Goal: Check status: Check status

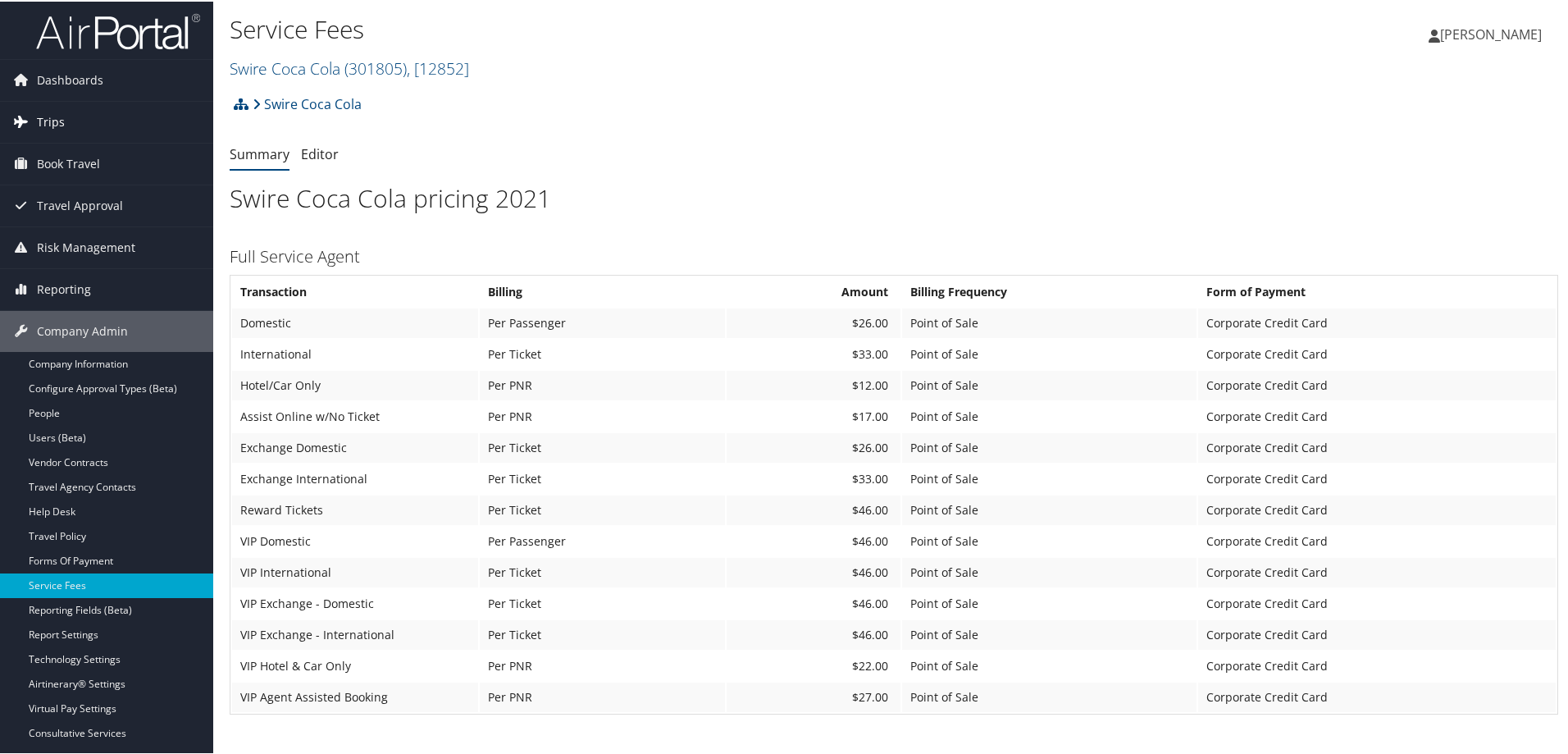
click at [70, 126] on link "Trips" at bounding box center [107, 121] width 213 height 41
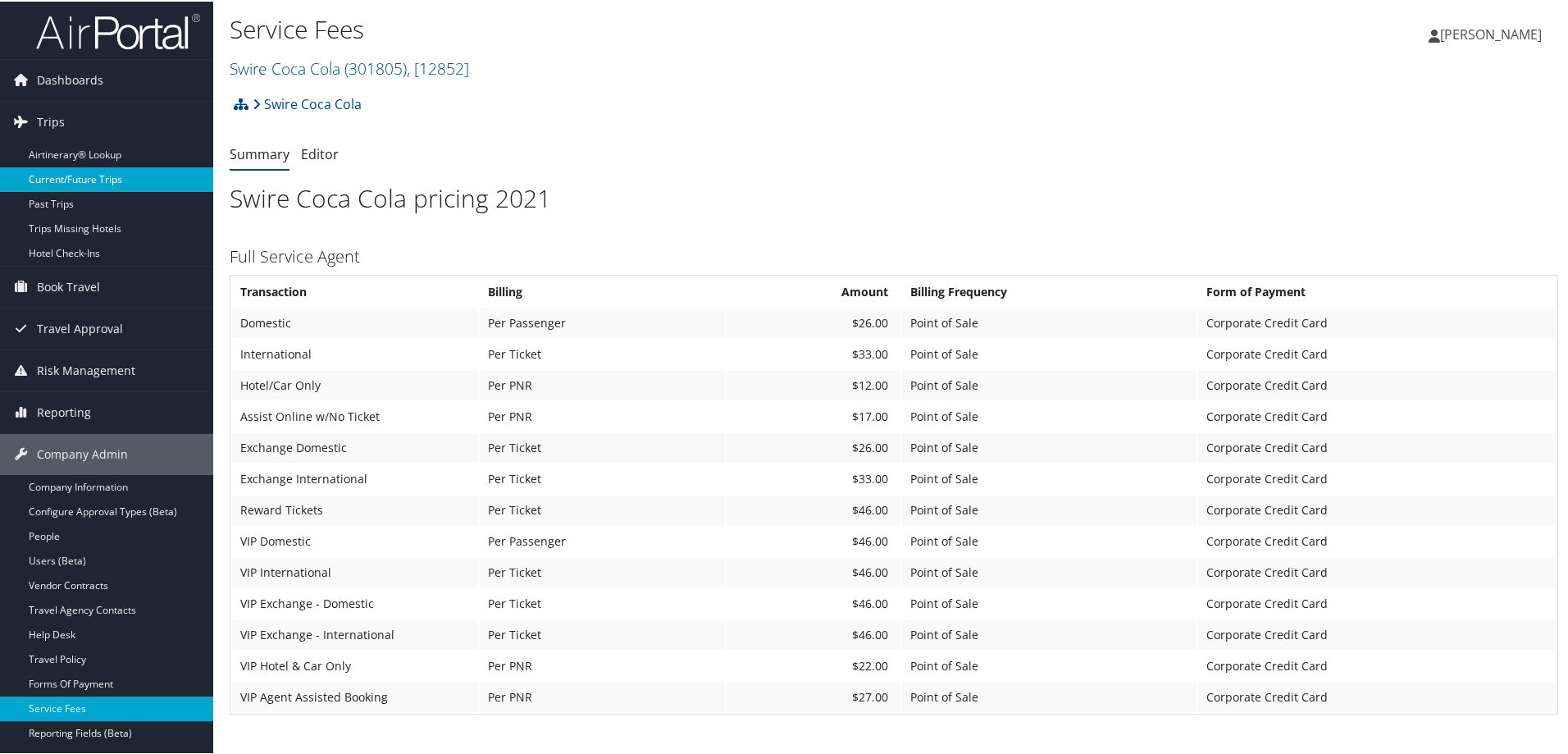
click at [105, 172] on link "Current/Future Trips" at bounding box center [107, 178] width 213 height 25
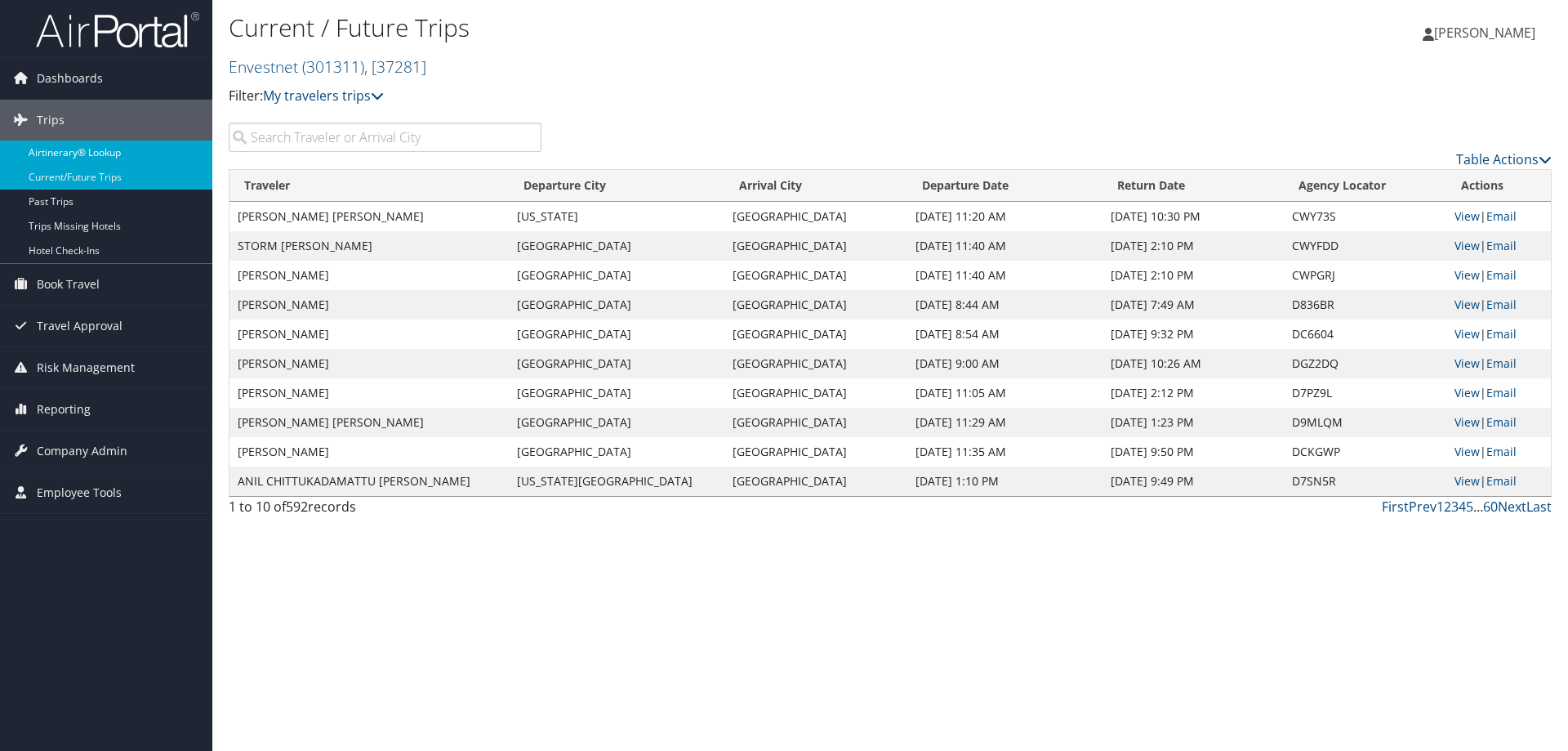
click at [135, 149] on link "Airtinerary® Lookup" at bounding box center [106, 152] width 213 height 25
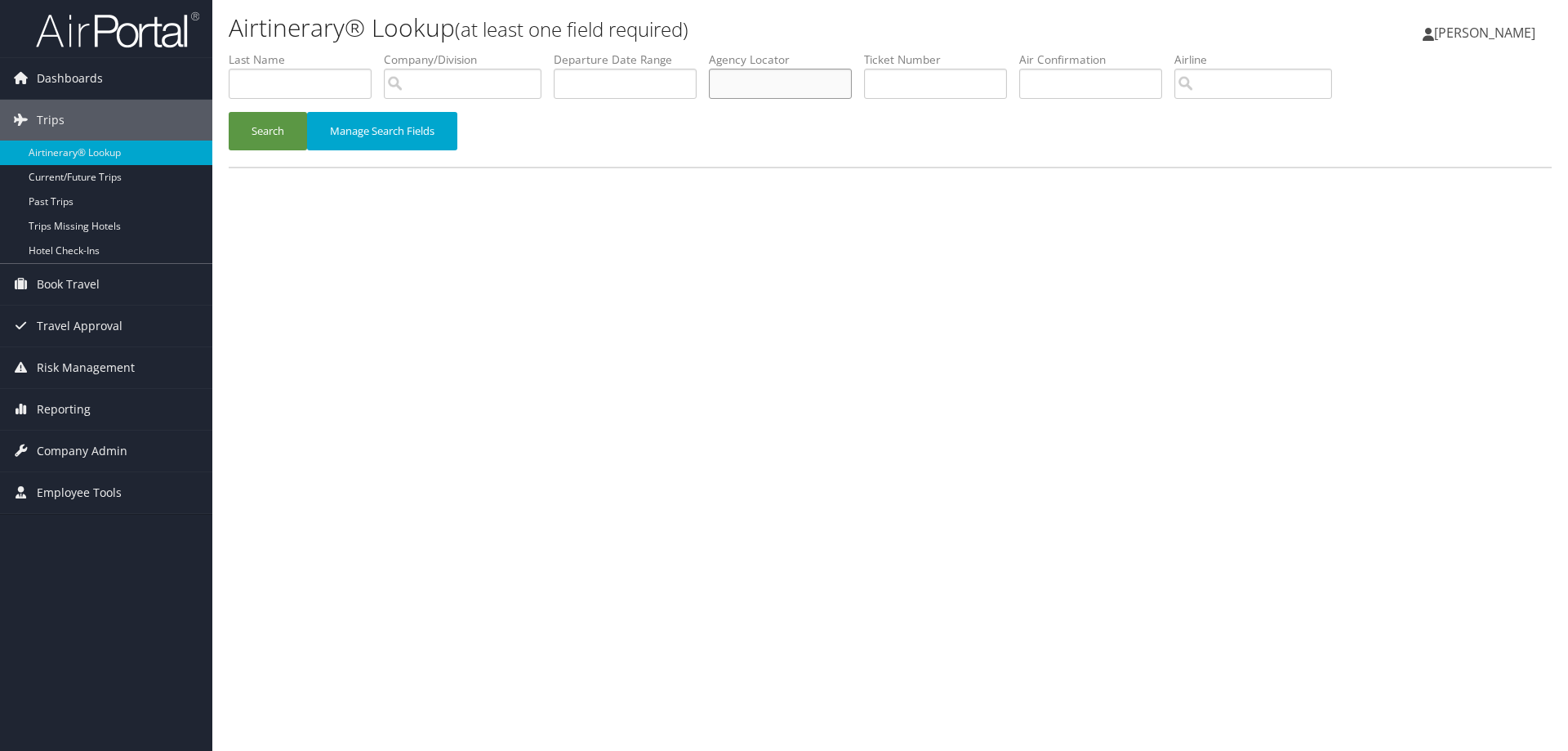
click at [751, 79] on input "text" at bounding box center [781, 83] width 143 height 30
paste input "DKVHV8"
type input "DKVHV8"
click at [254, 132] on button "Search" at bounding box center [269, 131] width 79 height 39
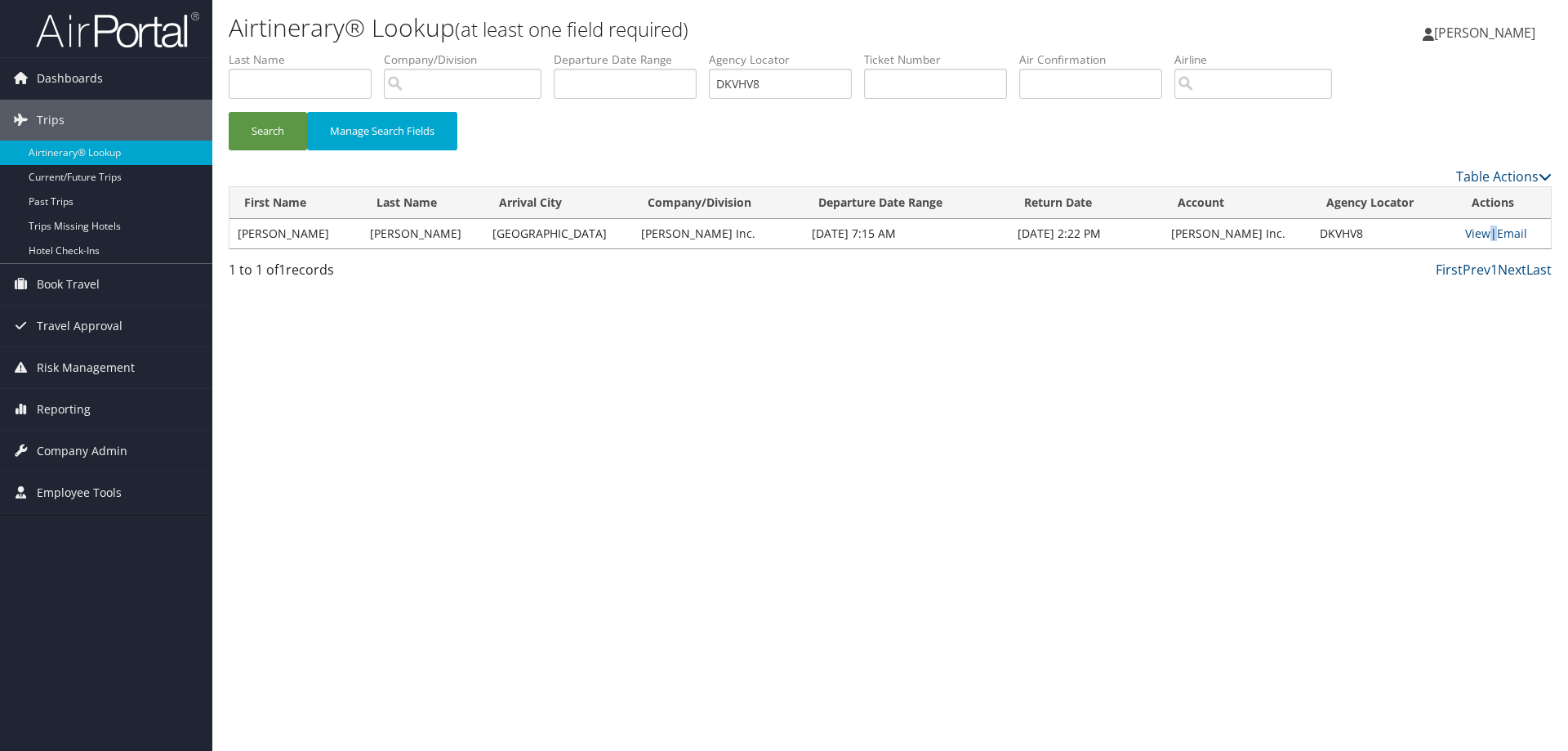
click at [1485, 236] on td "View | Email" at bounding box center [1504, 234] width 94 height 29
click at [1467, 236] on link "View" at bounding box center [1478, 233] width 26 height 16
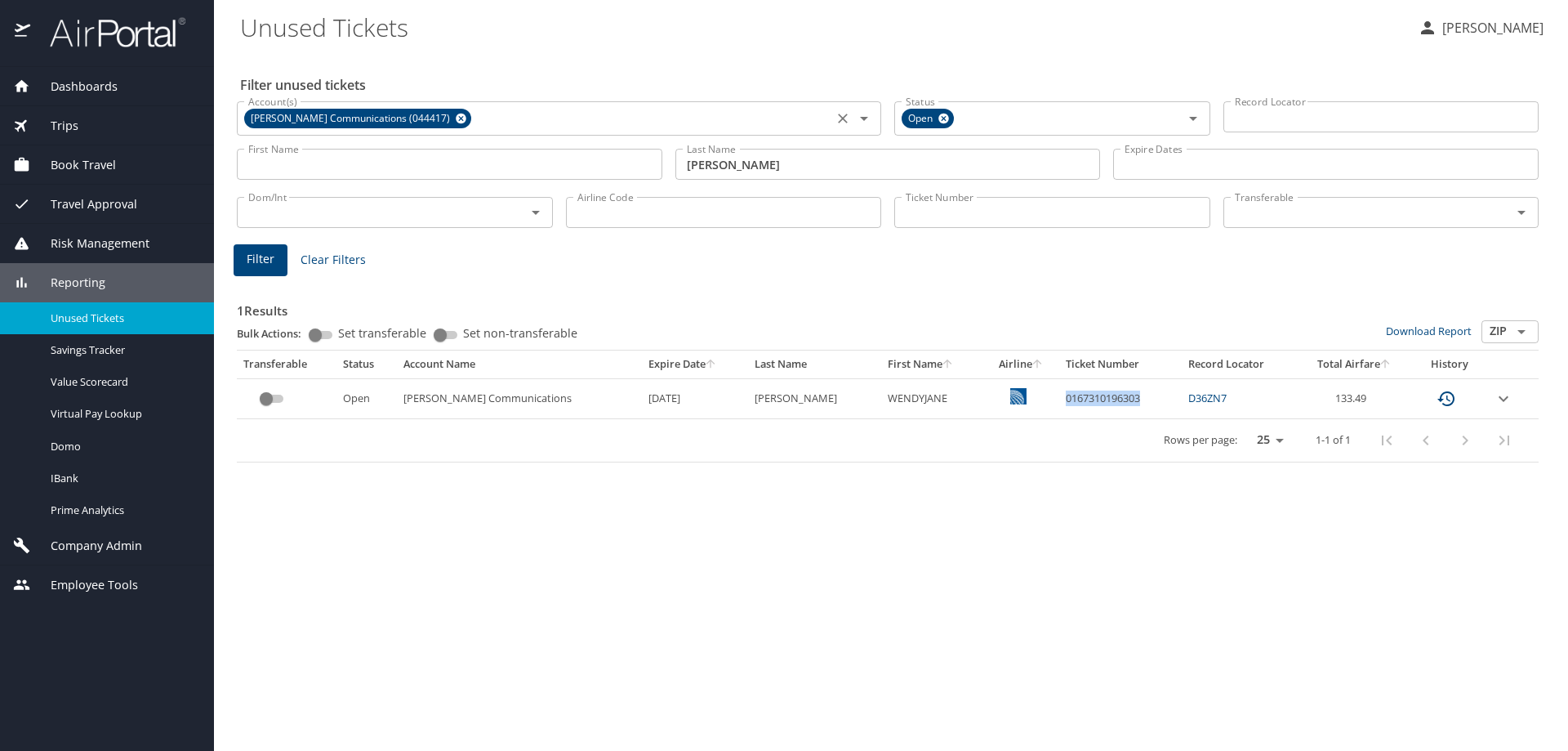
click at [455, 115] on icon at bounding box center [461, 119] width 11 height 11
click at [98, 126] on div "Trips" at bounding box center [106, 126] width 188 height 18
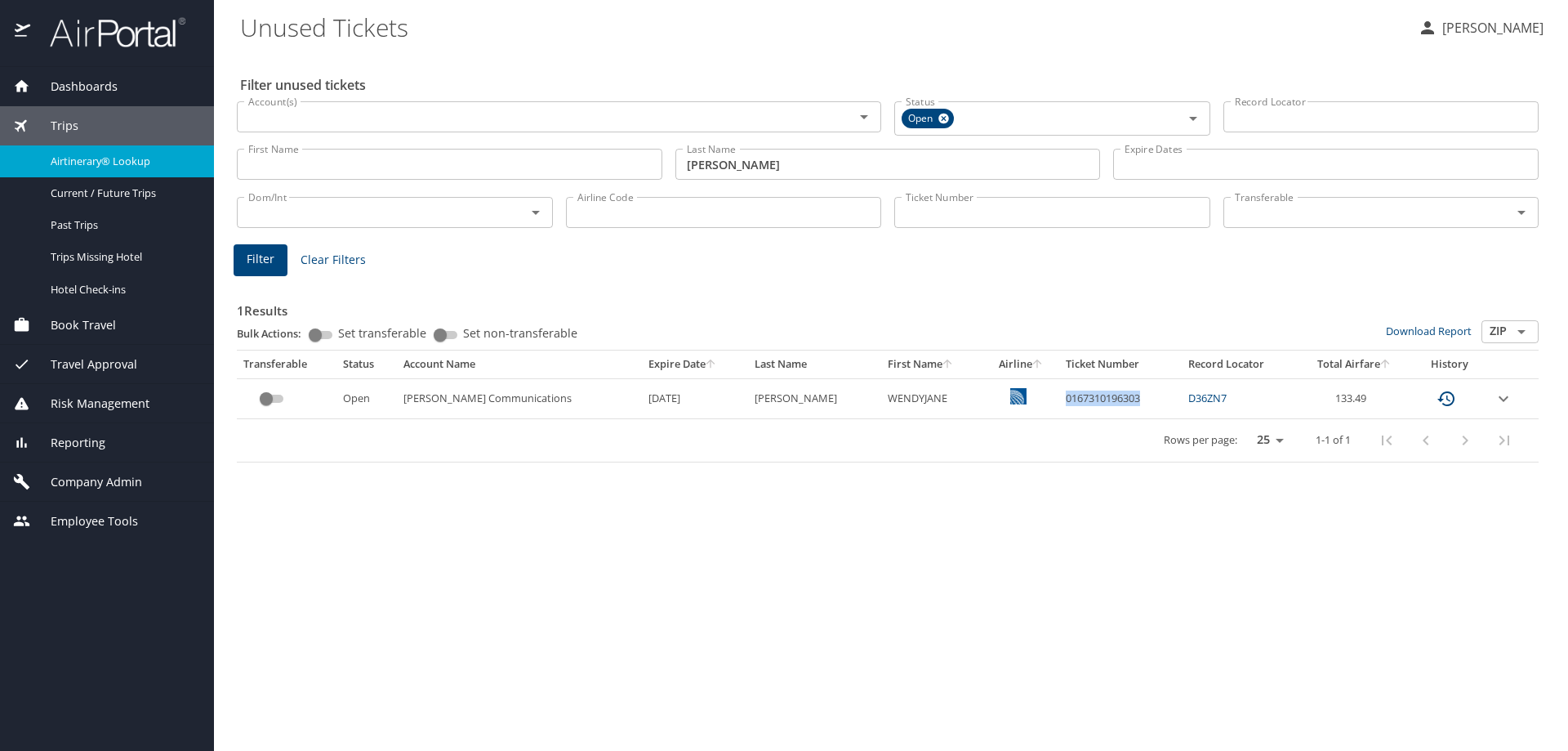
click at [112, 164] on span "Airtinerary® Lookup" at bounding box center [122, 161] width 144 height 16
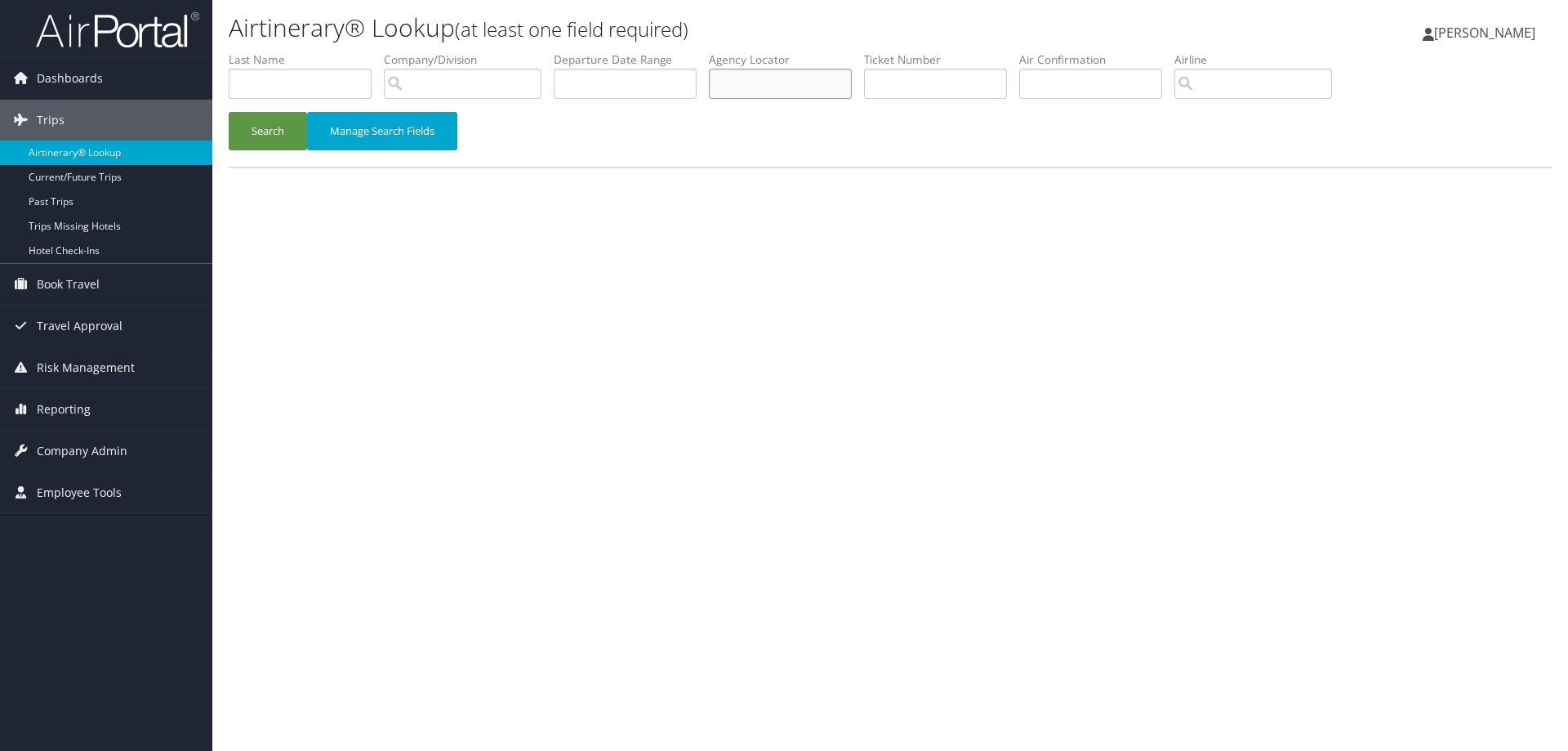
click at [733, 89] on input "text" at bounding box center [781, 83] width 143 height 30
paste input "DKVHV8"
type input "DKVHV8"
click at [276, 129] on button "Search" at bounding box center [269, 131] width 79 height 39
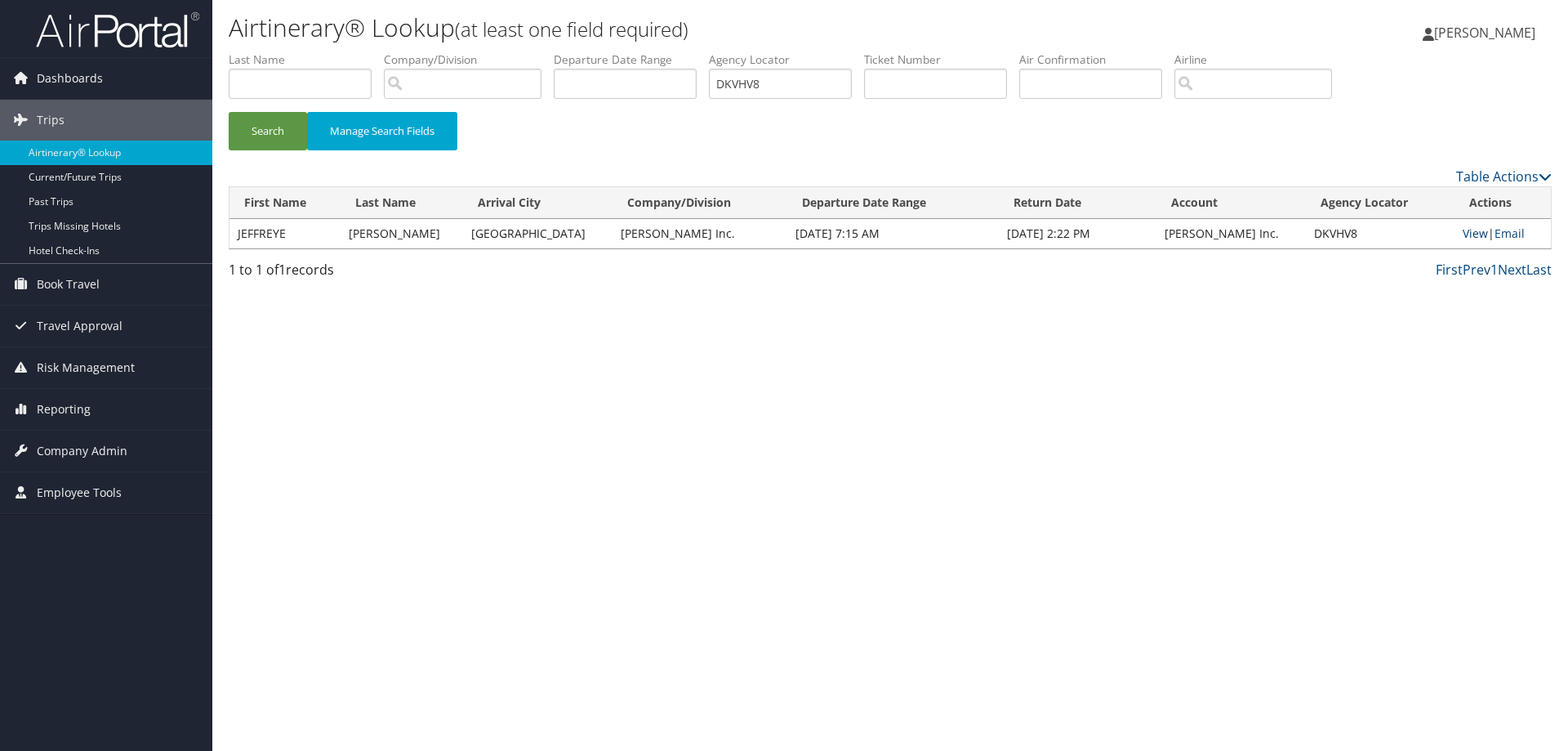
click at [1464, 233] on link "View" at bounding box center [1475, 233] width 26 height 16
click at [60, 415] on span "Reporting" at bounding box center [63, 409] width 54 height 41
click at [82, 442] on link "Unused Tickets" at bounding box center [106, 442] width 213 height 25
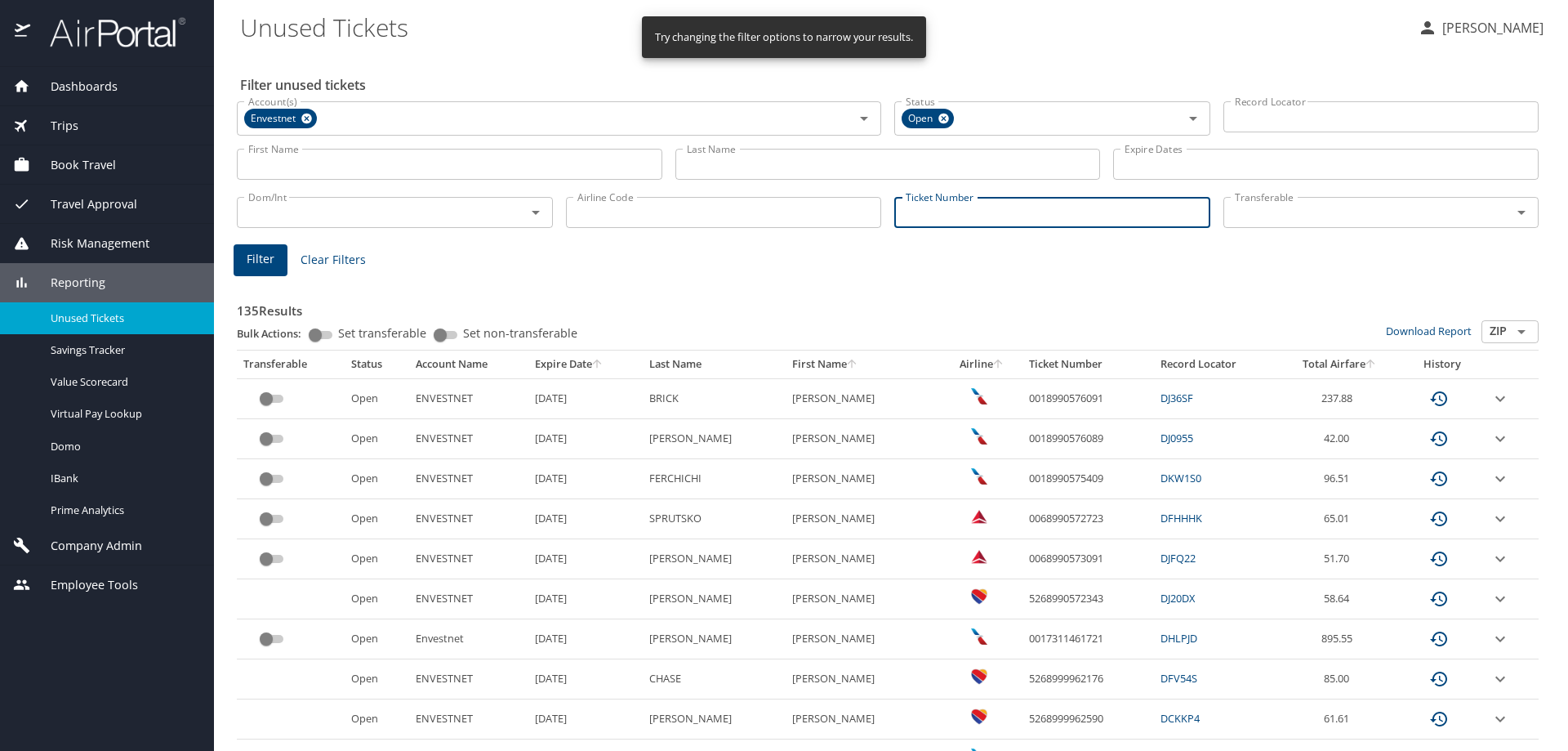
click at [1008, 213] on input "Ticket Number" at bounding box center [1052, 213] width 316 height 31
paste input "0018990575409"
type input "0018990575409"
click at [269, 245] on button "Filter" at bounding box center [260, 258] width 54 height 32
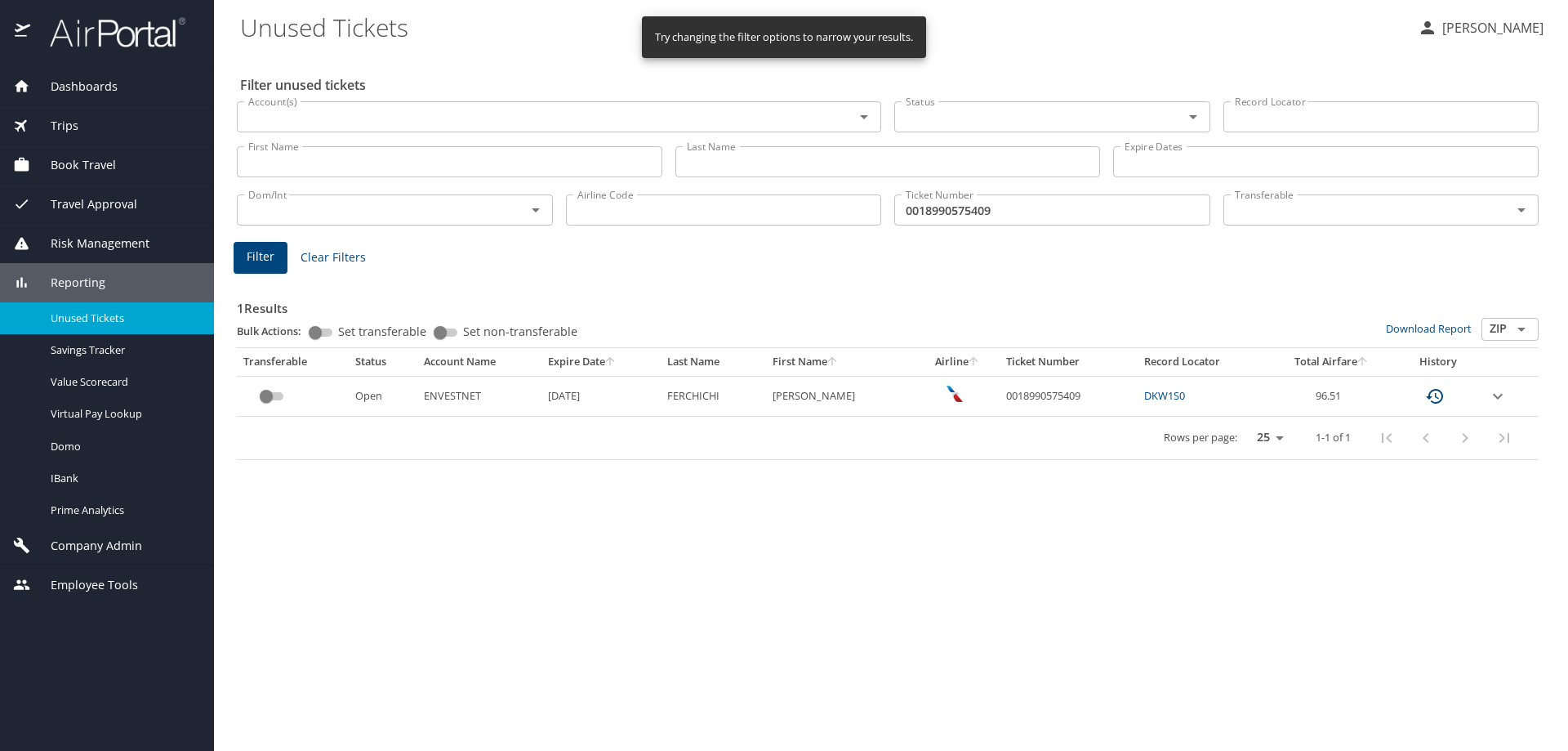
click at [1499, 397] on icon "expand row" at bounding box center [1497, 396] width 19 height 19
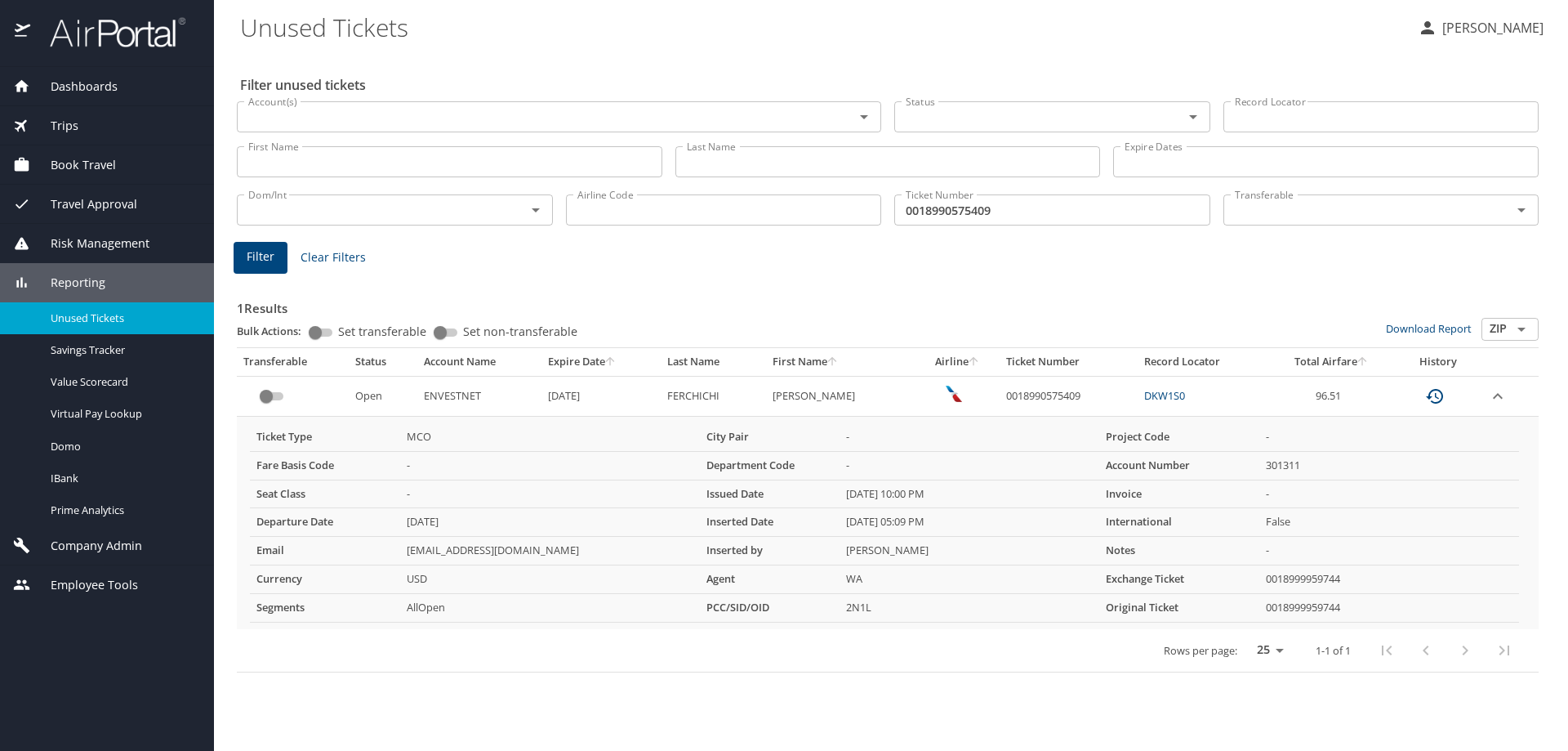
click at [47, 117] on span "Trips" at bounding box center [54, 126] width 49 height 18
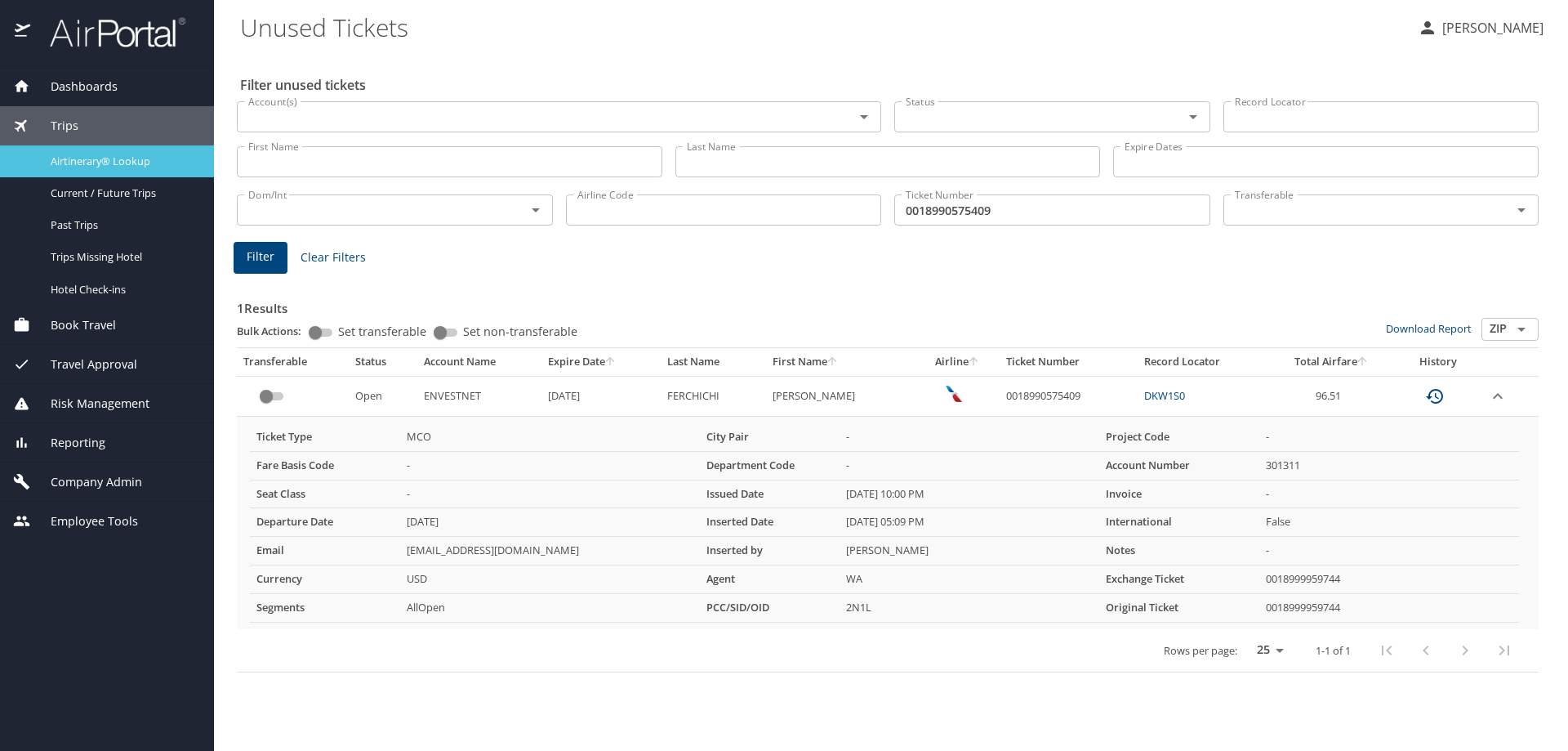
click at [114, 170] on div "Airtinerary® Lookup" at bounding box center [106, 161] width 188 height 19
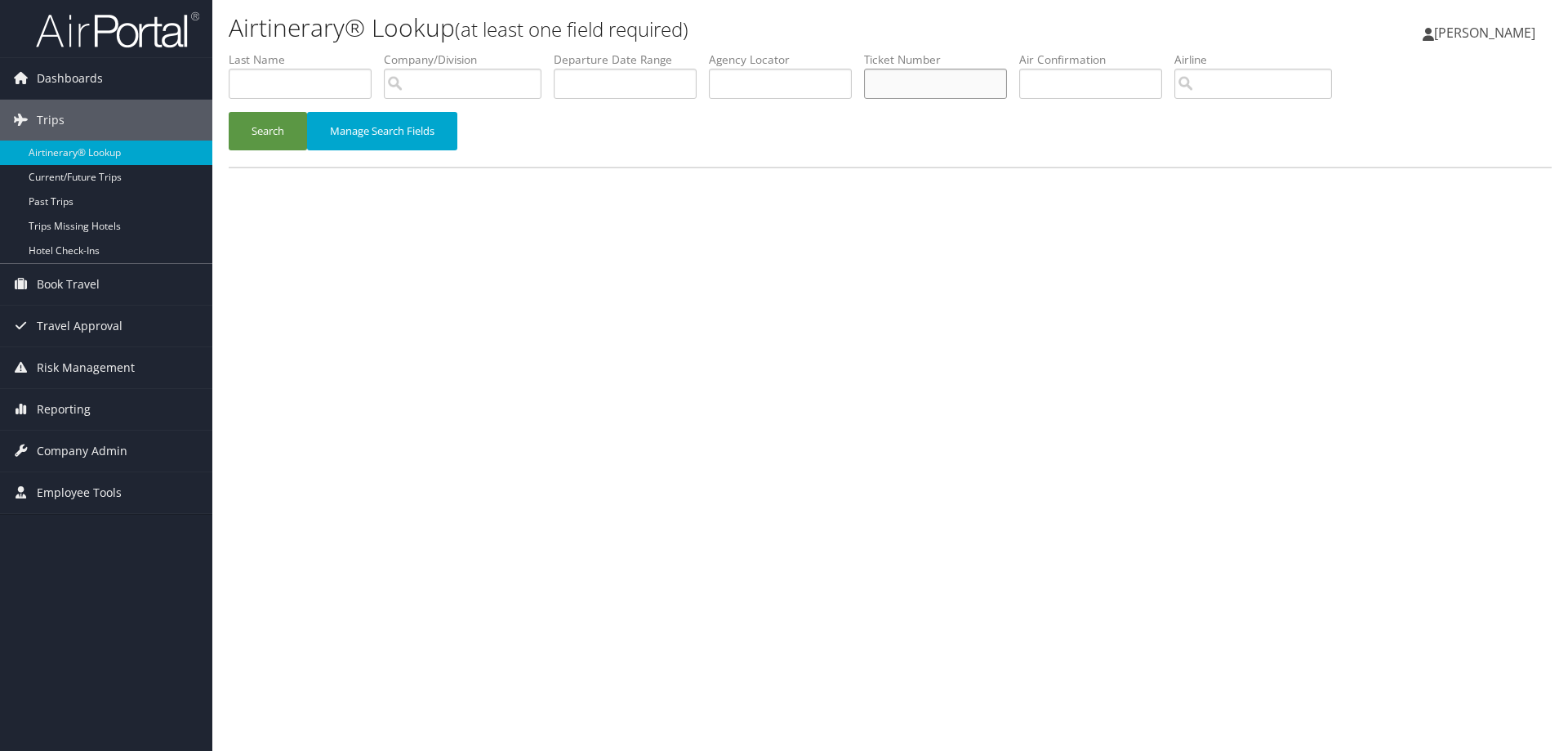
click at [905, 91] on input "text" at bounding box center [936, 83] width 143 height 30
paste input "0018990575409"
type input "0018990575409"
click at [269, 133] on button "Search" at bounding box center [269, 131] width 79 height 39
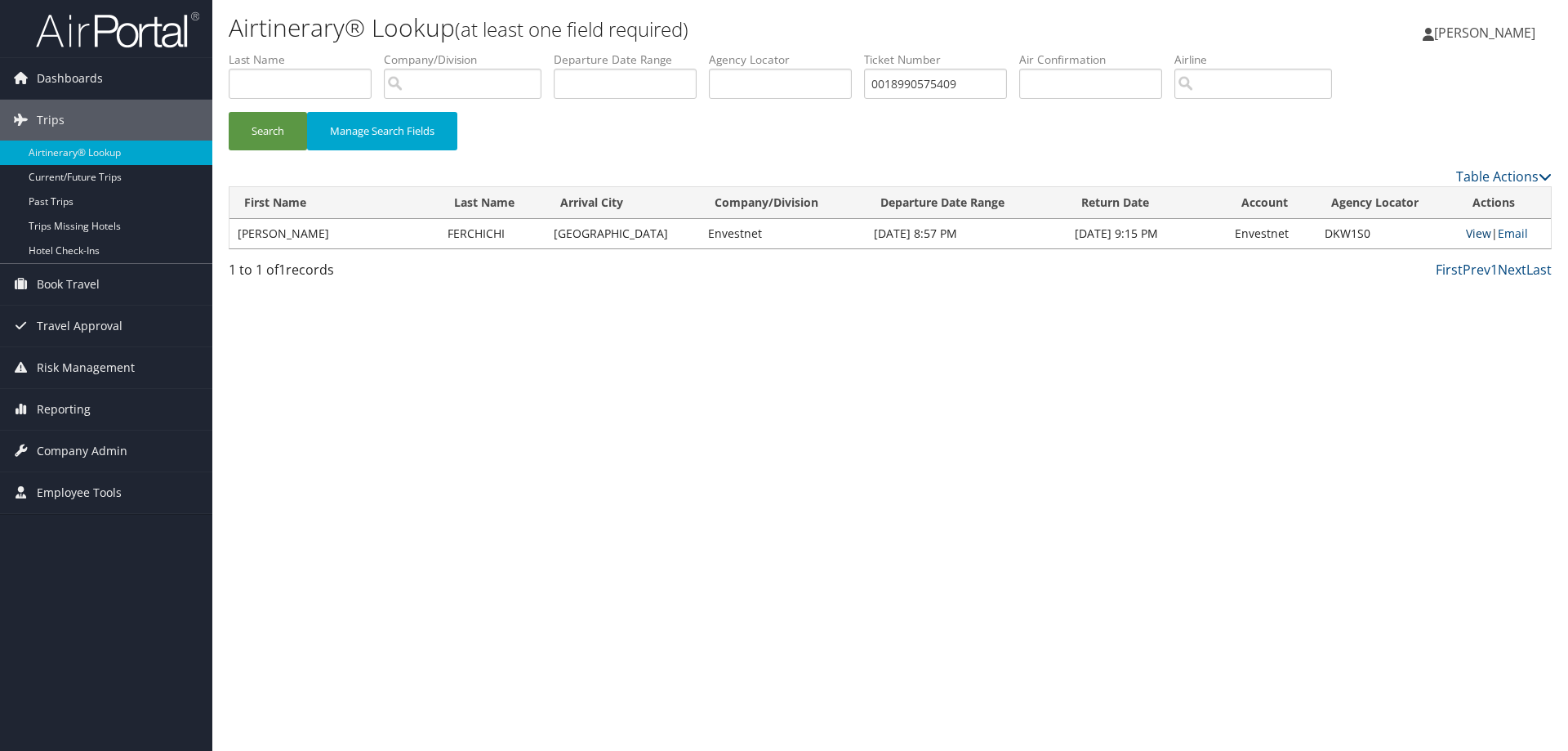
click at [1471, 237] on link "View" at bounding box center [1479, 233] width 26 height 16
click at [41, 410] on span "Reporting" at bounding box center [63, 409] width 54 height 41
click at [267, 139] on button "Search" at bounding box center [269, 131] width 79 height 39
click at [1470, 226] on link "View" at bounding box center [1479, 233] width 26 height 16
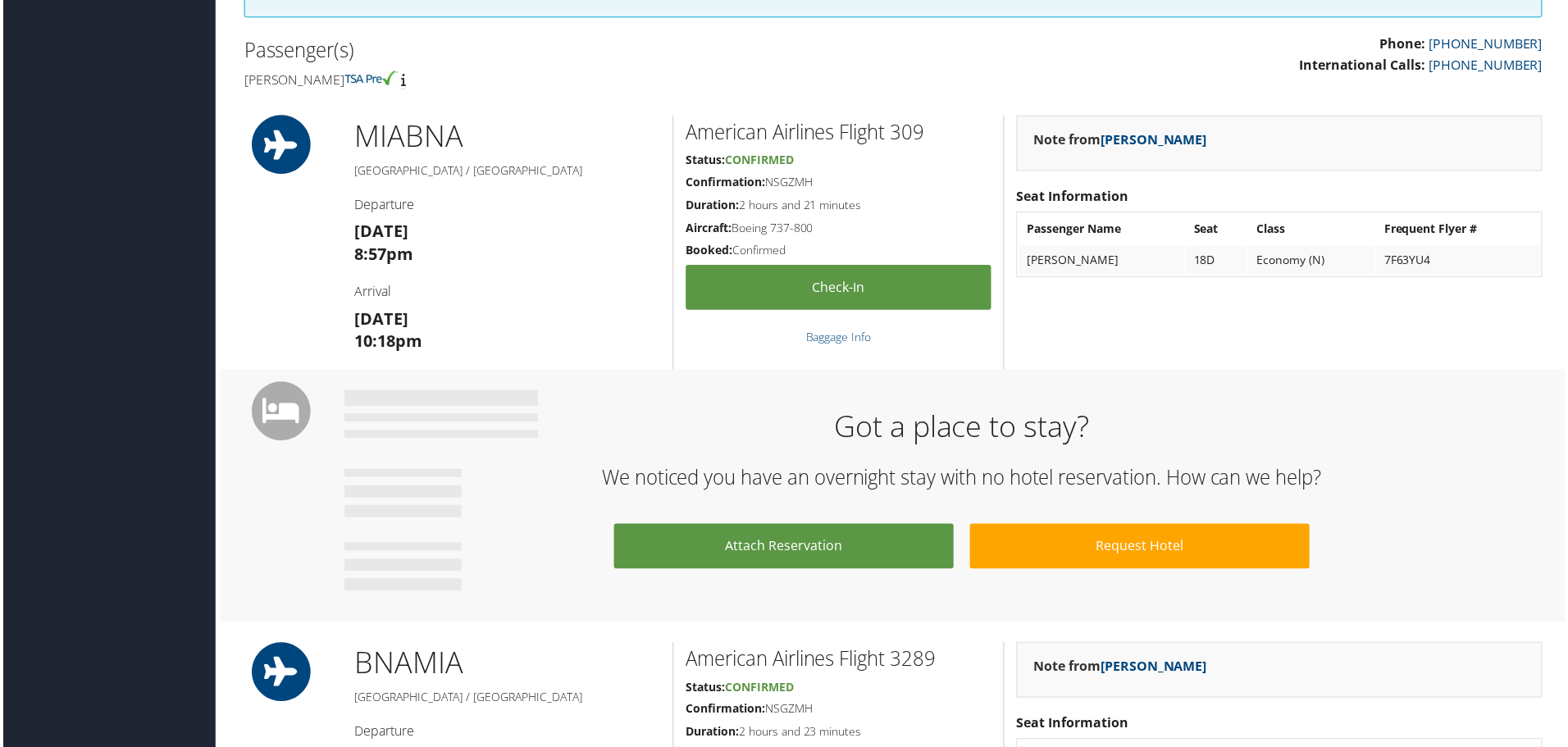
scroll to position [492, 0]
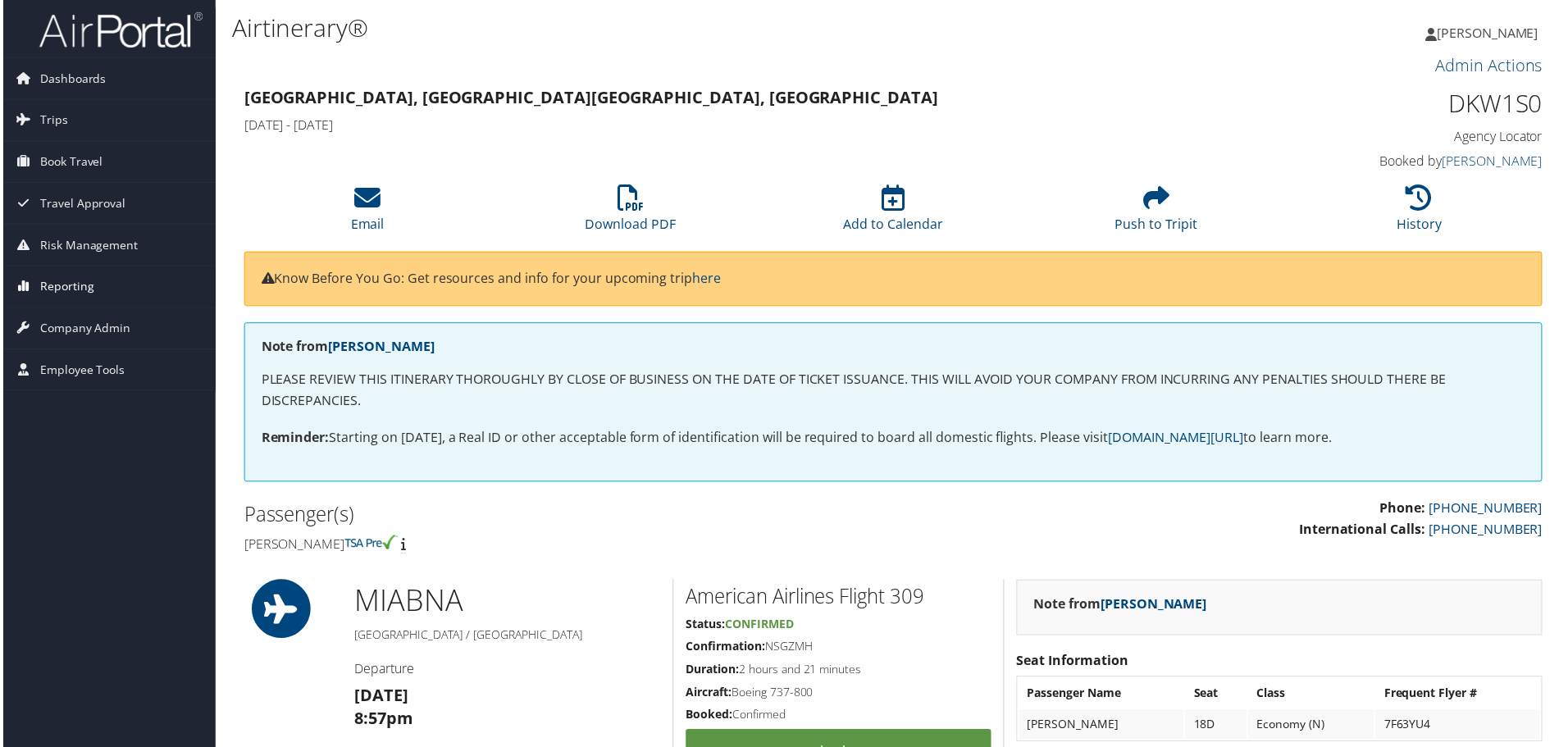
click at [64, 291] on span "Reporting" at bounding box center [63, 288] width 54 height 41
click at [83, 322] on link "Unused Tickets" at bounding box center [107, 320] width 213 height 25
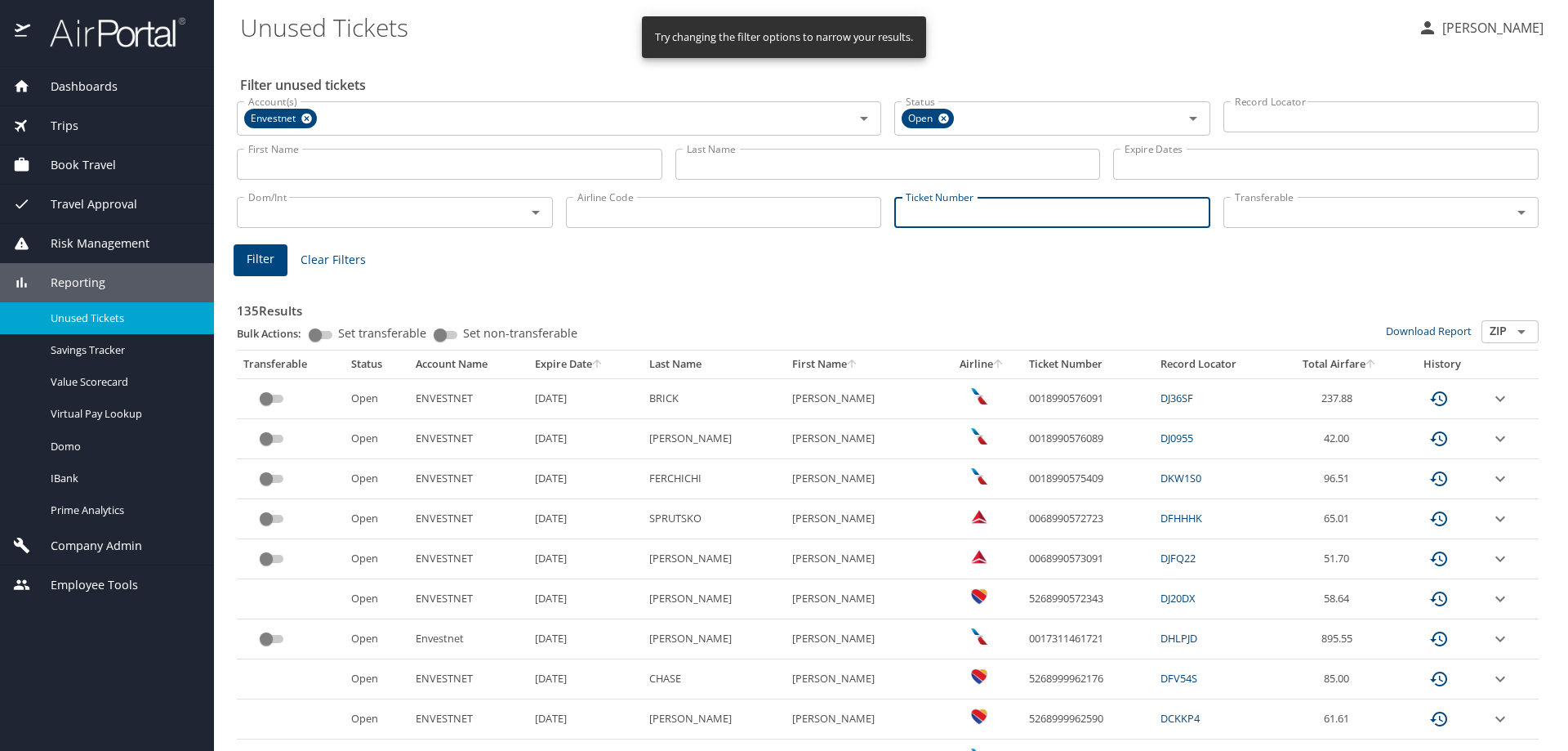
click at [939, 220] on input "Ticket Number" at bounding box center [1052, 213] width 316 height 31
paste input "0018990575409"
type input "0018990575409"
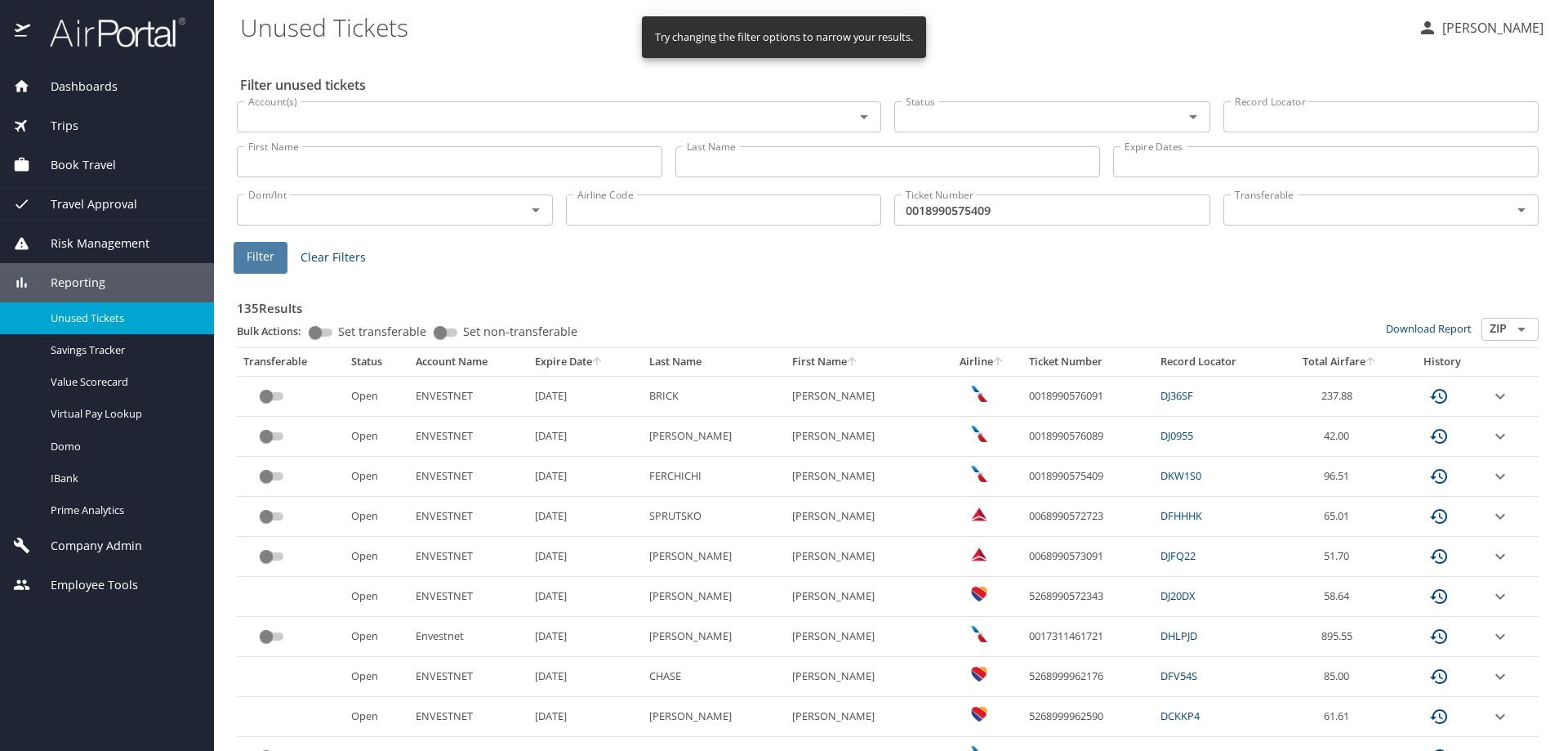
click at [265, 264] on span "Filter" at bounding box center [260, 257] width 27 height 20
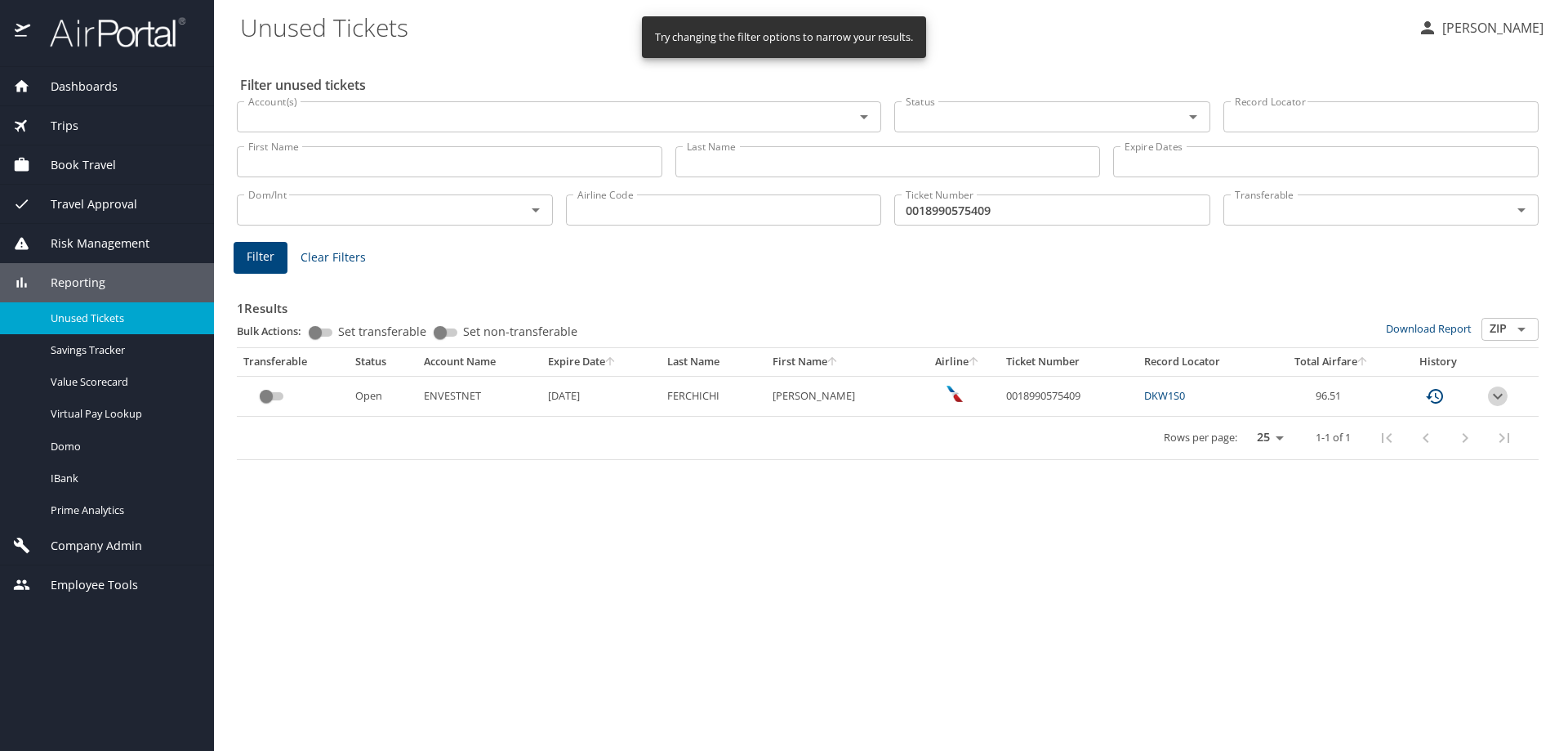
click at [1504, 395] on icon "expand row" at bounding box center [1497, 396] width 19 height 19
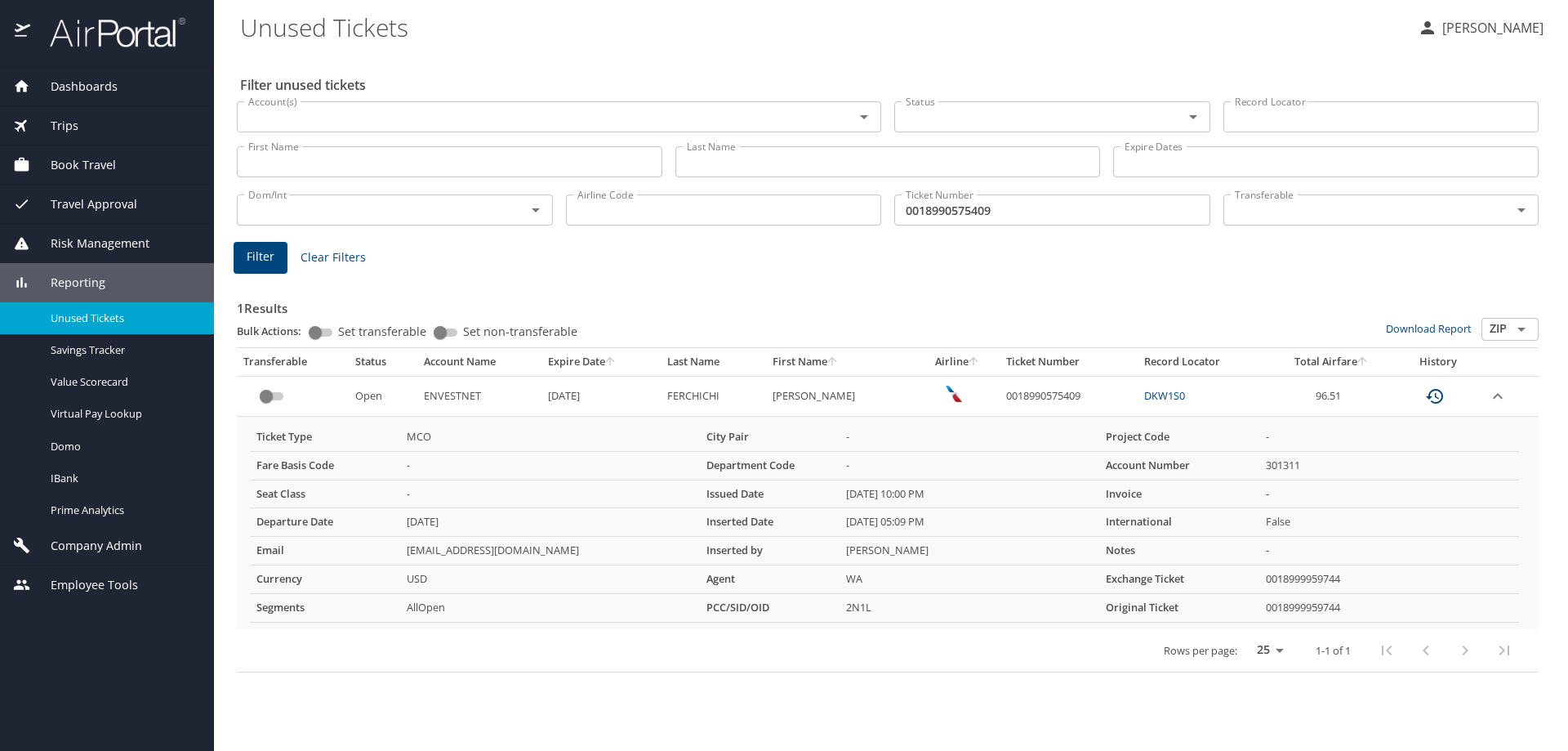
click at [1503, 397] on icon "expand row" at bounding box center [1497, 396] width 10 height 6
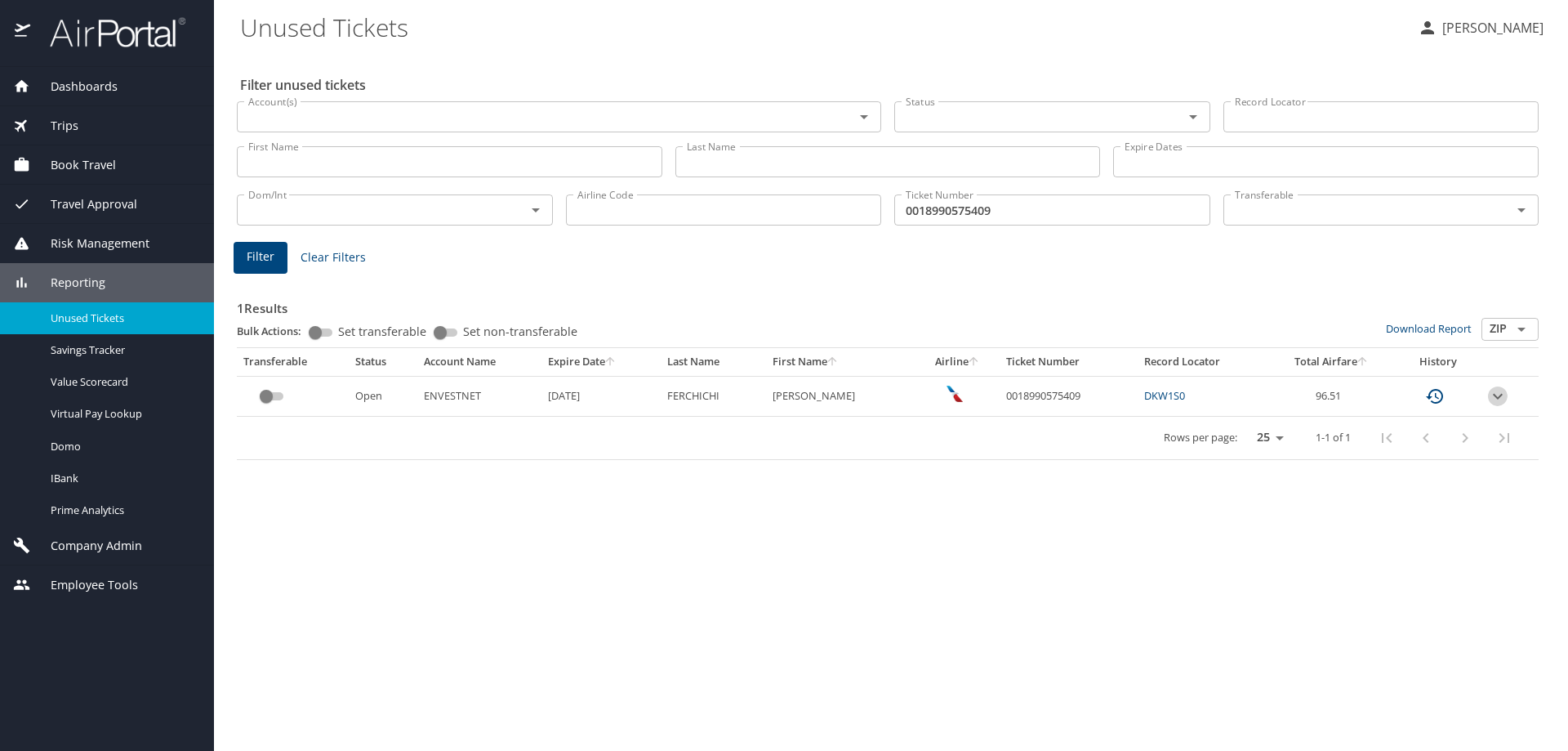
click at [1505, 401] on icon "expand row" at bounding box center [1497, 396] width 19 height 19
